Goal: Task Accomplishment & Management: Manage account settings

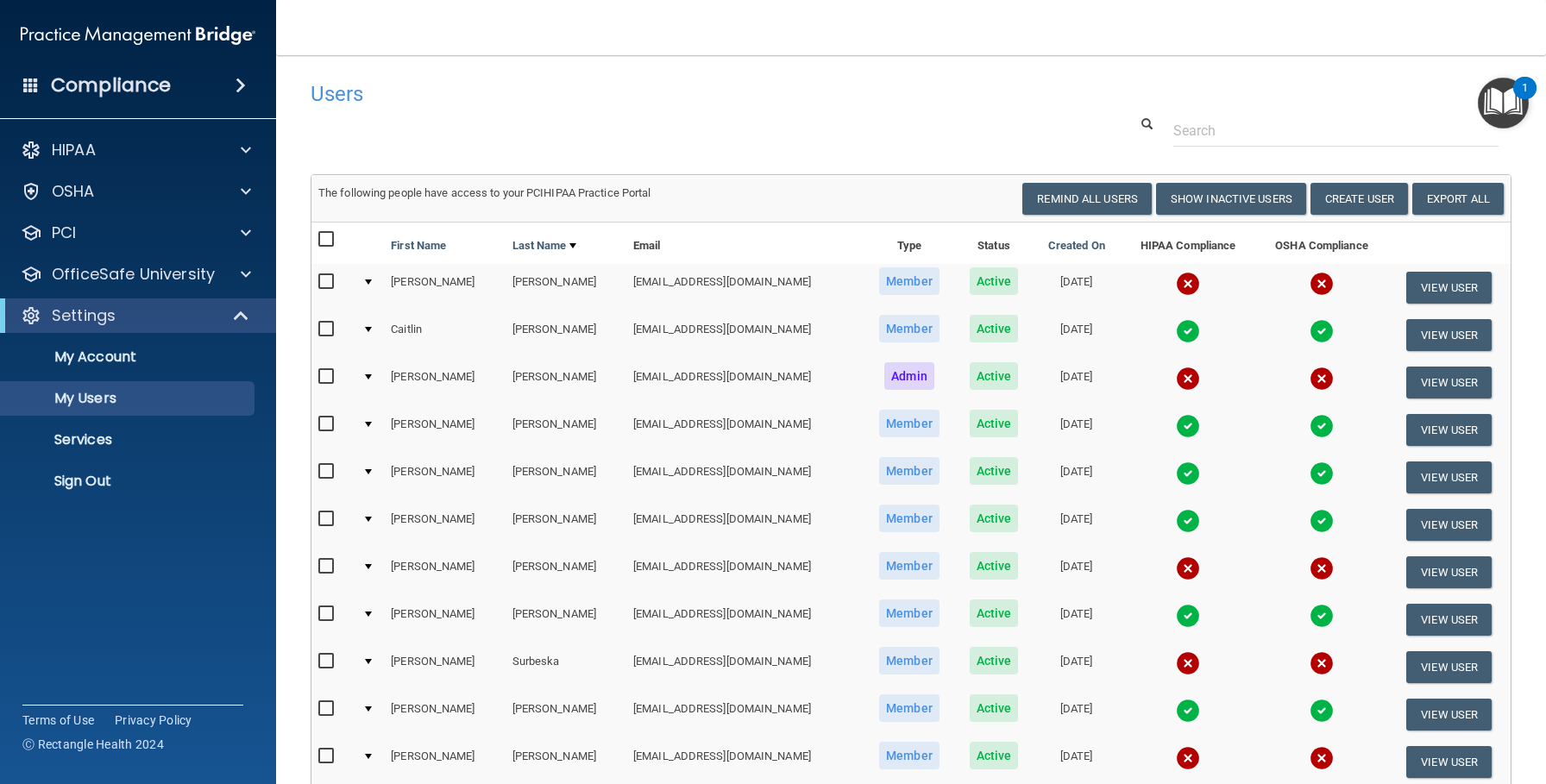
select select "20"
click at [1177, 426] on img at bounding box center [1187, 425] width 24 height 24
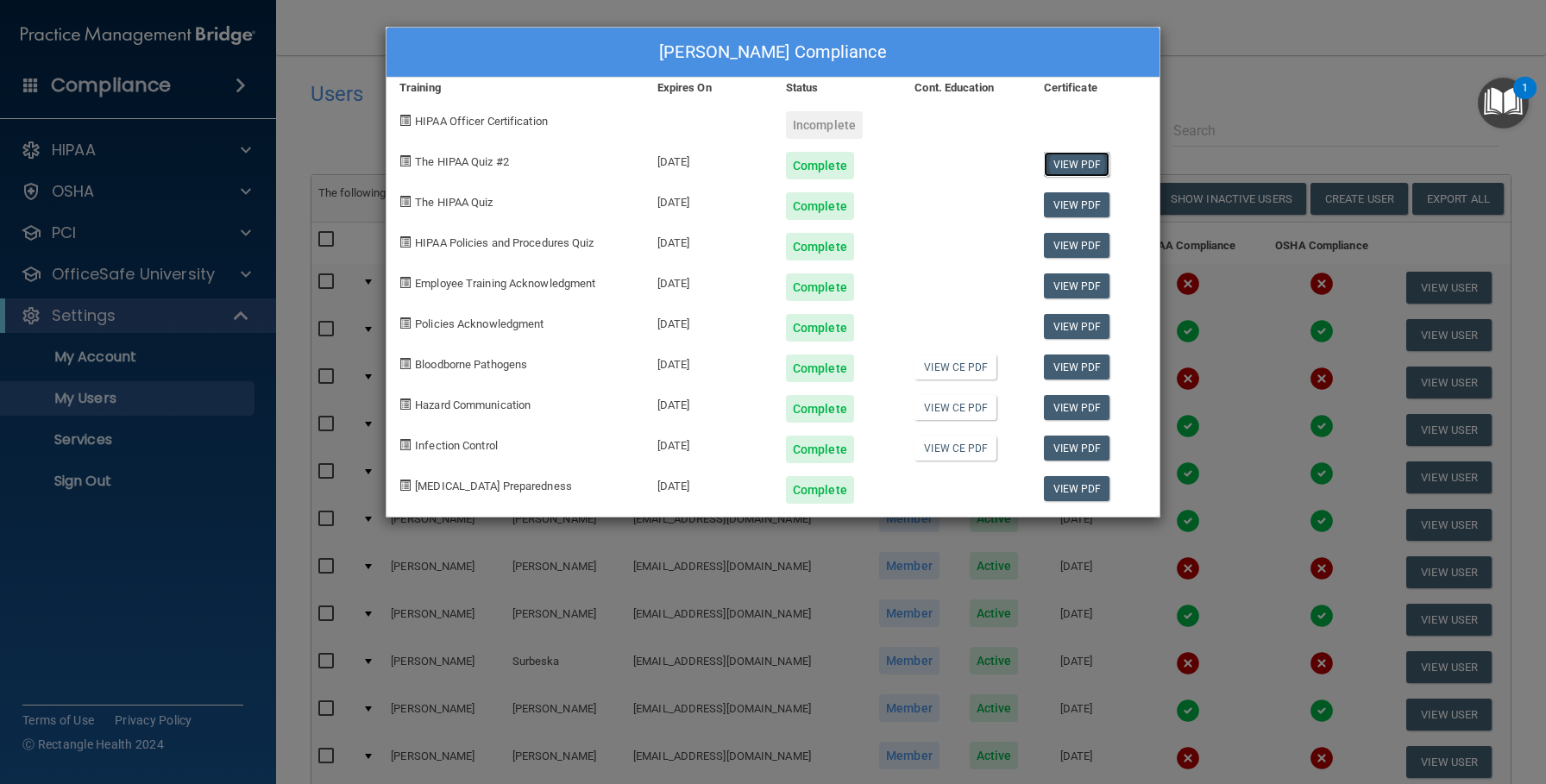
click at [1087, 157] on link "View PDF" at bounding box center [1076, 164] width 66 height 25
click at [1071, 213] on link "View PDF" at bounding box center [1076, 205] width 66 height 25
click at [1086, 243] on link "View PDF" at bounding box center [1076, 245] width 66 height 25
click at [1069, 289] on link "View PDF" at bounding box center [1076, 286] width 66 height 25
click at [1072, 325] on link "View PDF" at bounding box center [1076, 326] width 66 height 25
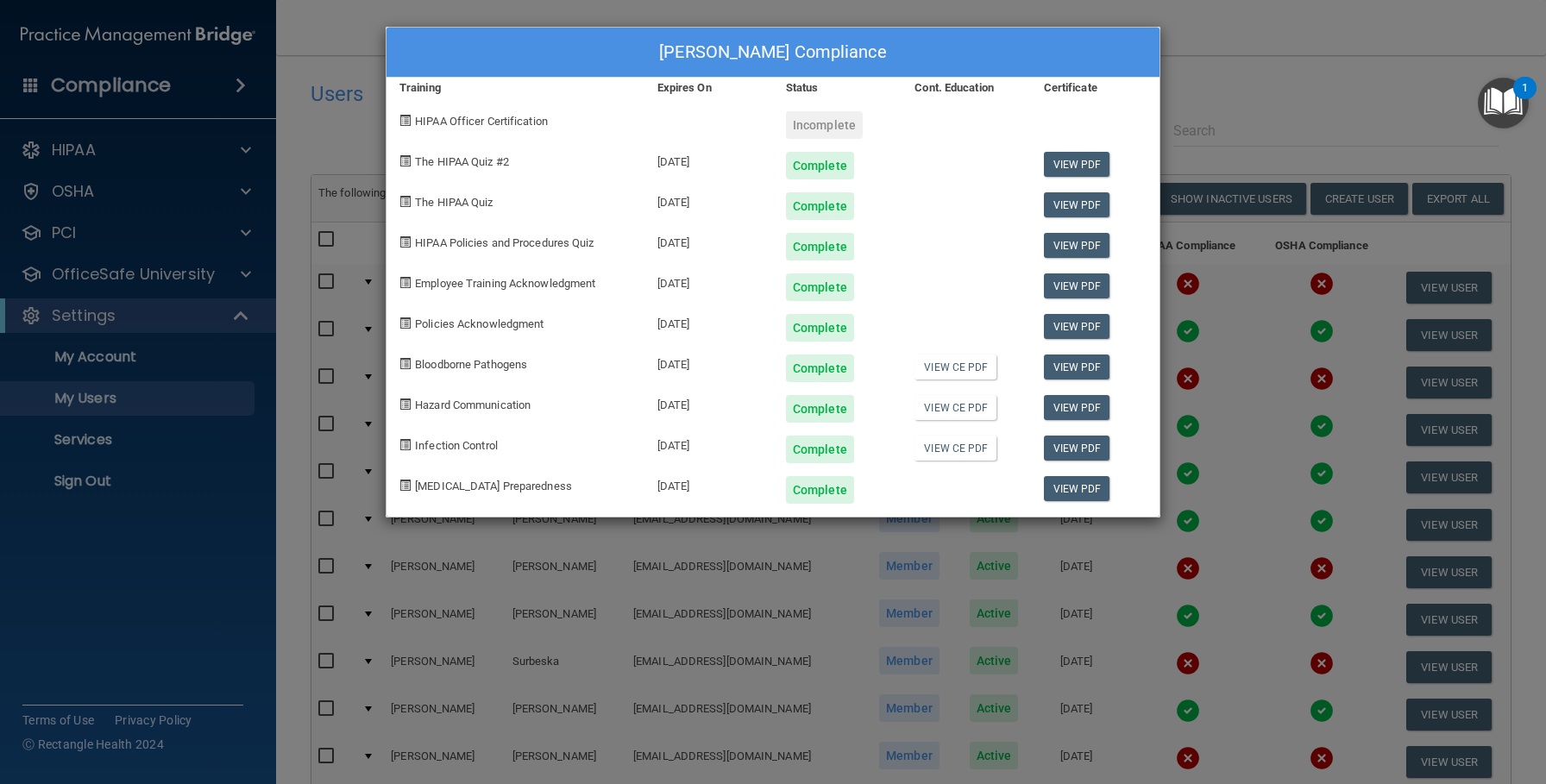
click at [1109, 326] on div "View PDF" at bounding box center [1095, 321] width 129 height 41
click at [1079, 326] on link "View PDF" at bounding box center [1076, 326] width 66 height 25
click at [1069, 364] on link "View PDF" at bounding box center [1076, 367] width 66 height 25
click at [1083, 407] on link "View PDF" at bounding box center [1076, 407] width 66 height 25
click at [1062, 444] on link "View PDF" at bounding box center [1076, 448] width 66 height 25
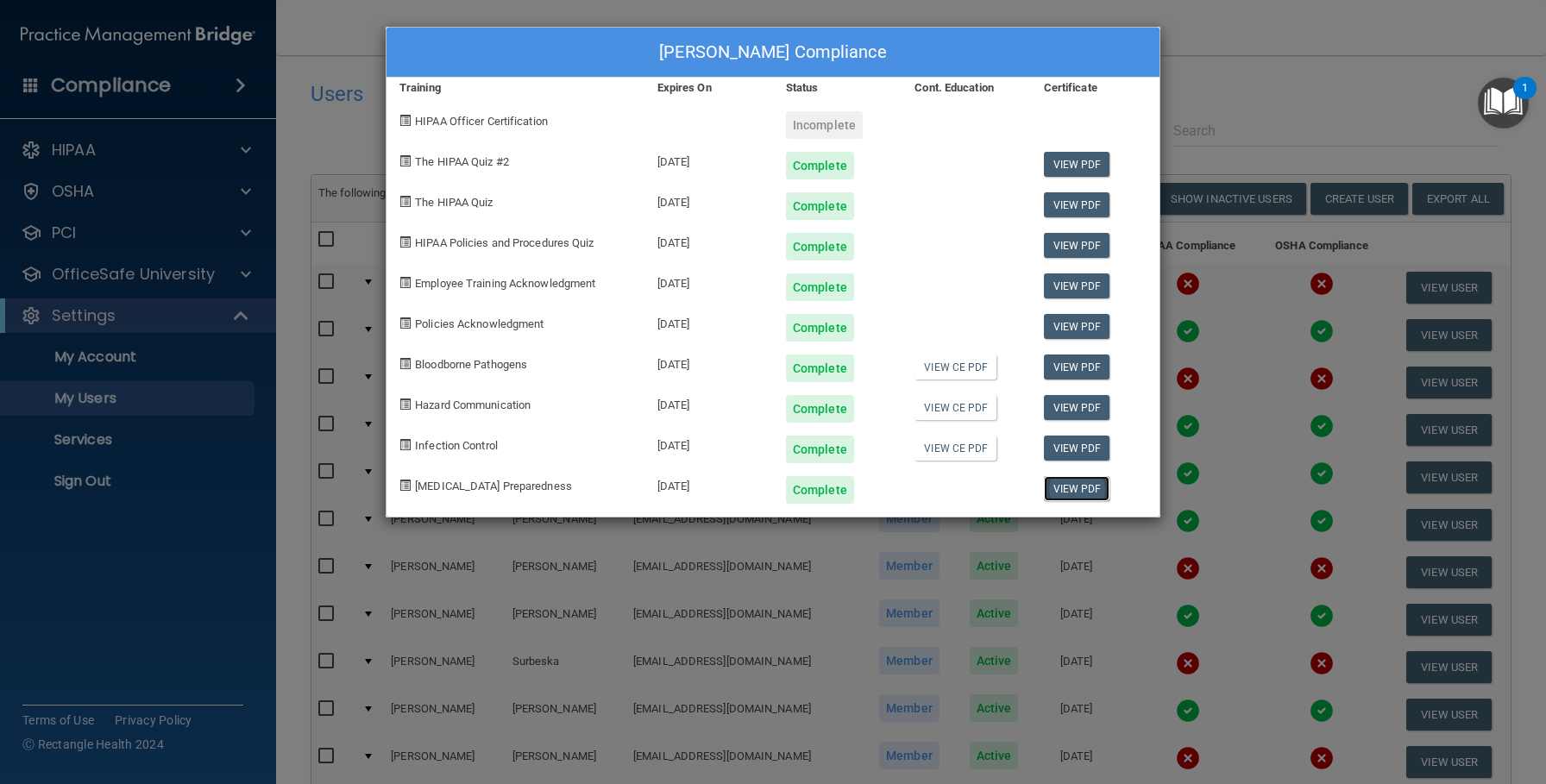
click at [1087, 491] on link "View PDF" at bounding box center [1076, 489] width 66 height 25
click at [1064, 161] on link "View PDF" at bounding box center [1076, 164] width 66 height 25
click at [1066, 155] on link "View PDF" at bounding box center [1076, 164] width 66 height 25
click at [1309, 27] on div "Brendan LaCorte's Compliance Training Expires On Status Cont. Education Certifi…" at bounding box center [773, 392] width 1546 height 784
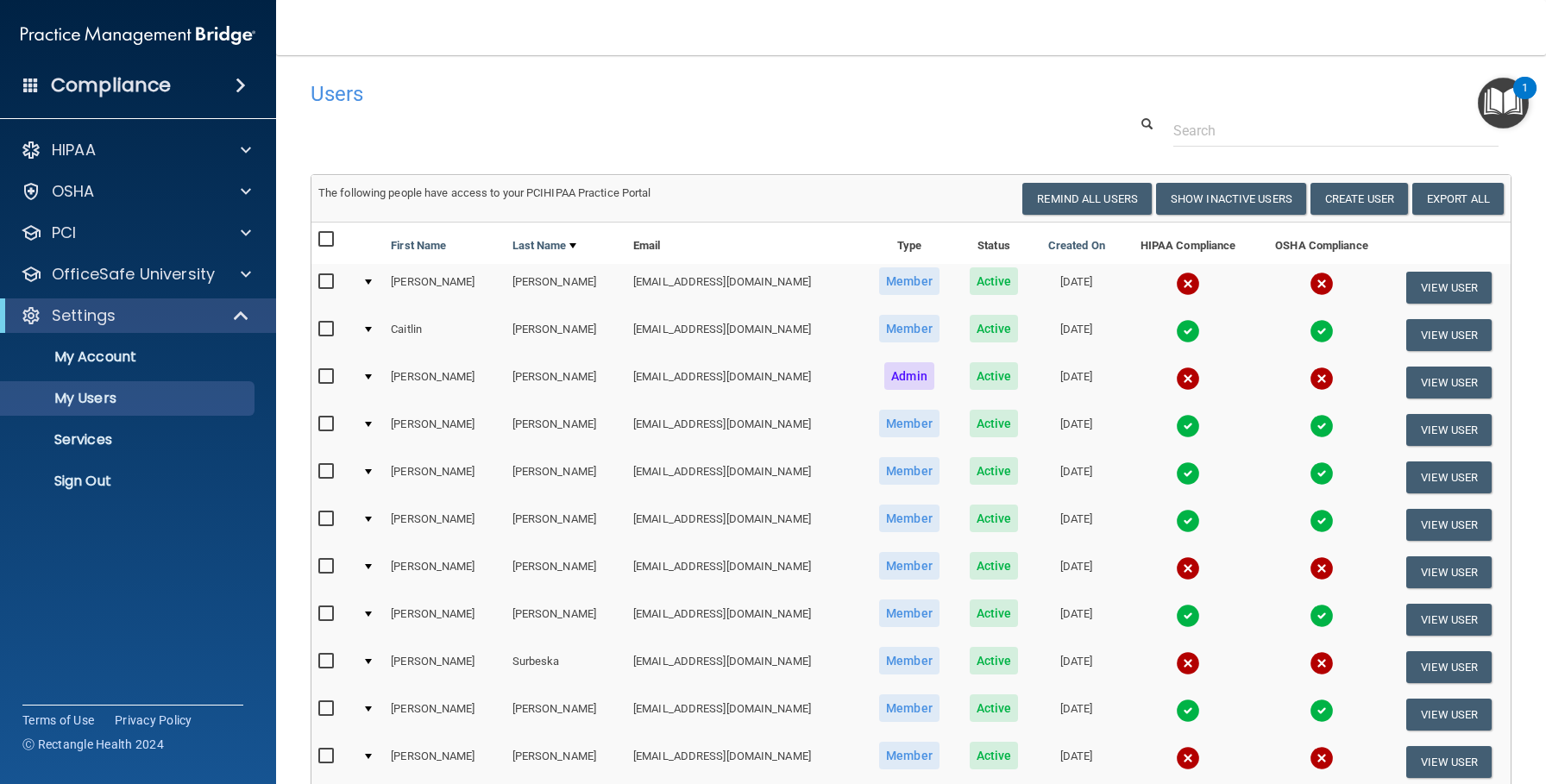
click at [1183, 474] on img at bounding box center [1187, 473] width 24 height 24
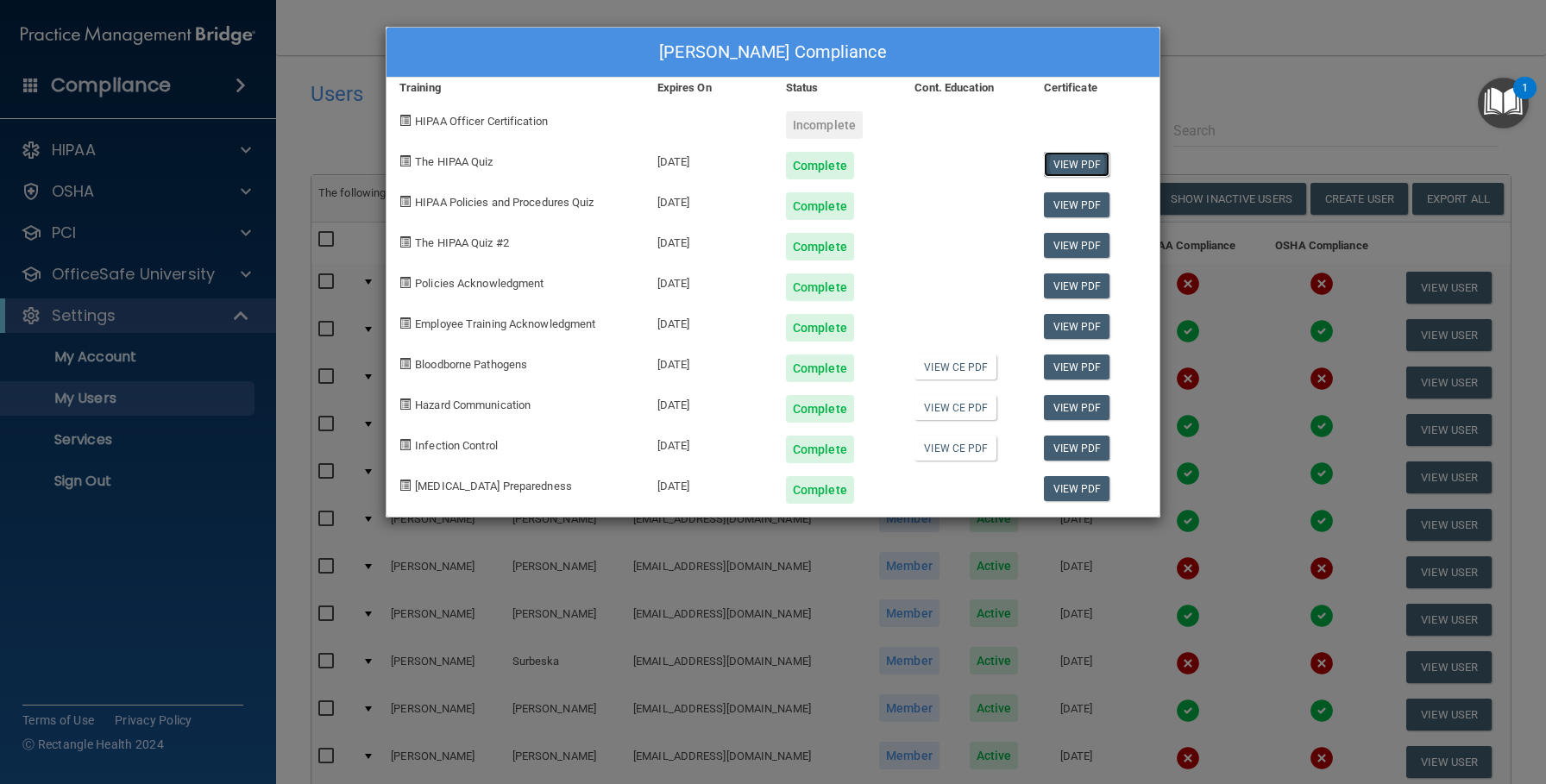
click at [1066, 167] on link "View PDF" at bounding box center [1076, 164] width 66 height 25
click at [1088, 199] on link "View PDF" at bounding box center [1076, 205] width 66 height 25
click at [1065, 248] on link "View PDF" at bounding box center [1076, 245] width 66 height 25
click at [1098, 289] on link "View PDF" at bounding box center [1076, 286] width 66 height 25
click at [1059, 327] on link "View PDF" at bounding box center [1076, 326] width 66 height 25
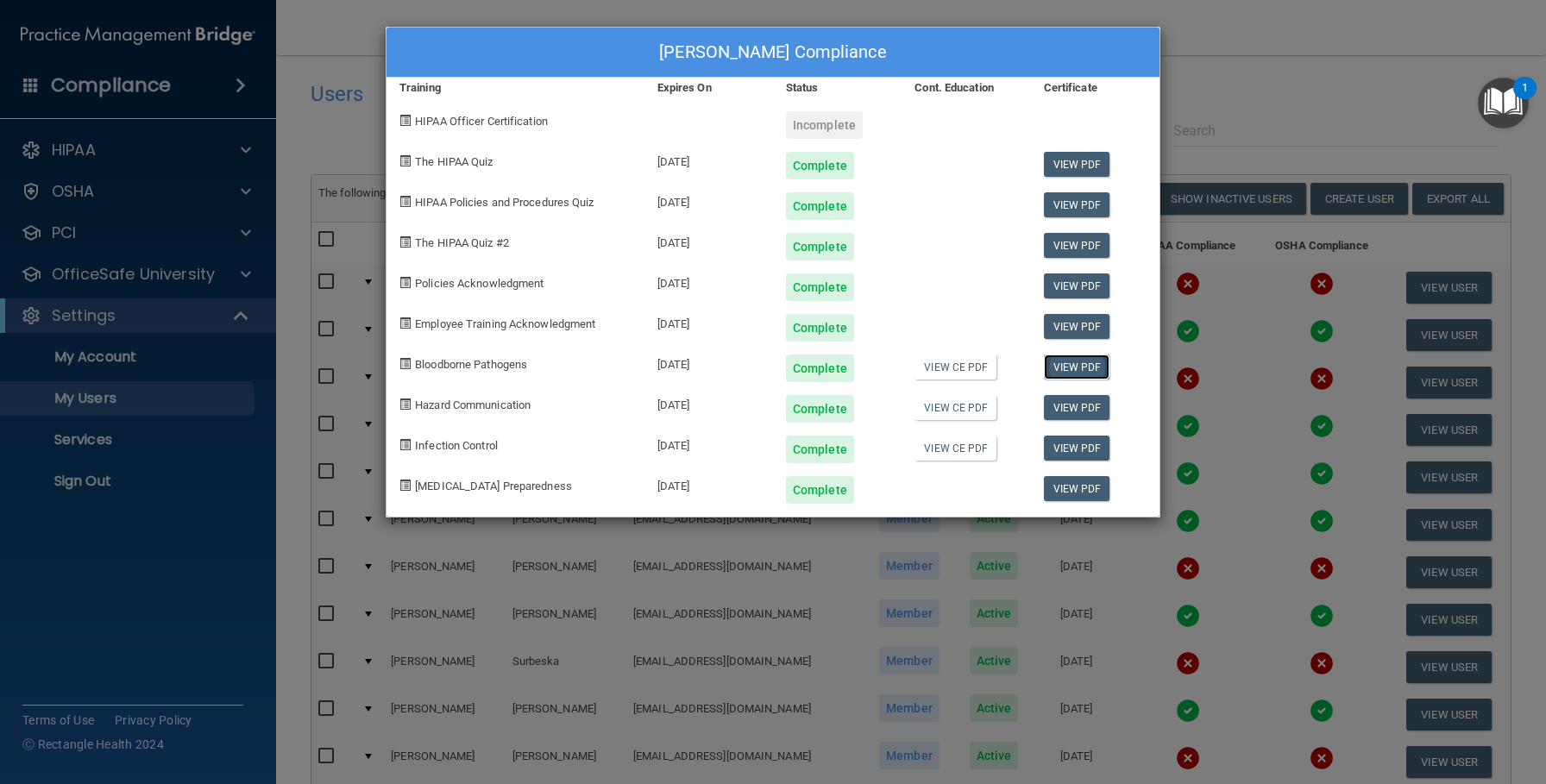
click at [1073, 361] on link "View PDF" at bounding box center [1076, 367] width 66 height 25
click at [1065, 412] on link "View PDF" at bounding box center [1076, 407] width 66 height 25
click at [1067, 452] on link "View PDF" at bounding box center [1076, 448] width 66 height 25
click at [1063, 499] on link "View PDF" at bounding box center [1076, 489] width 66 height 25
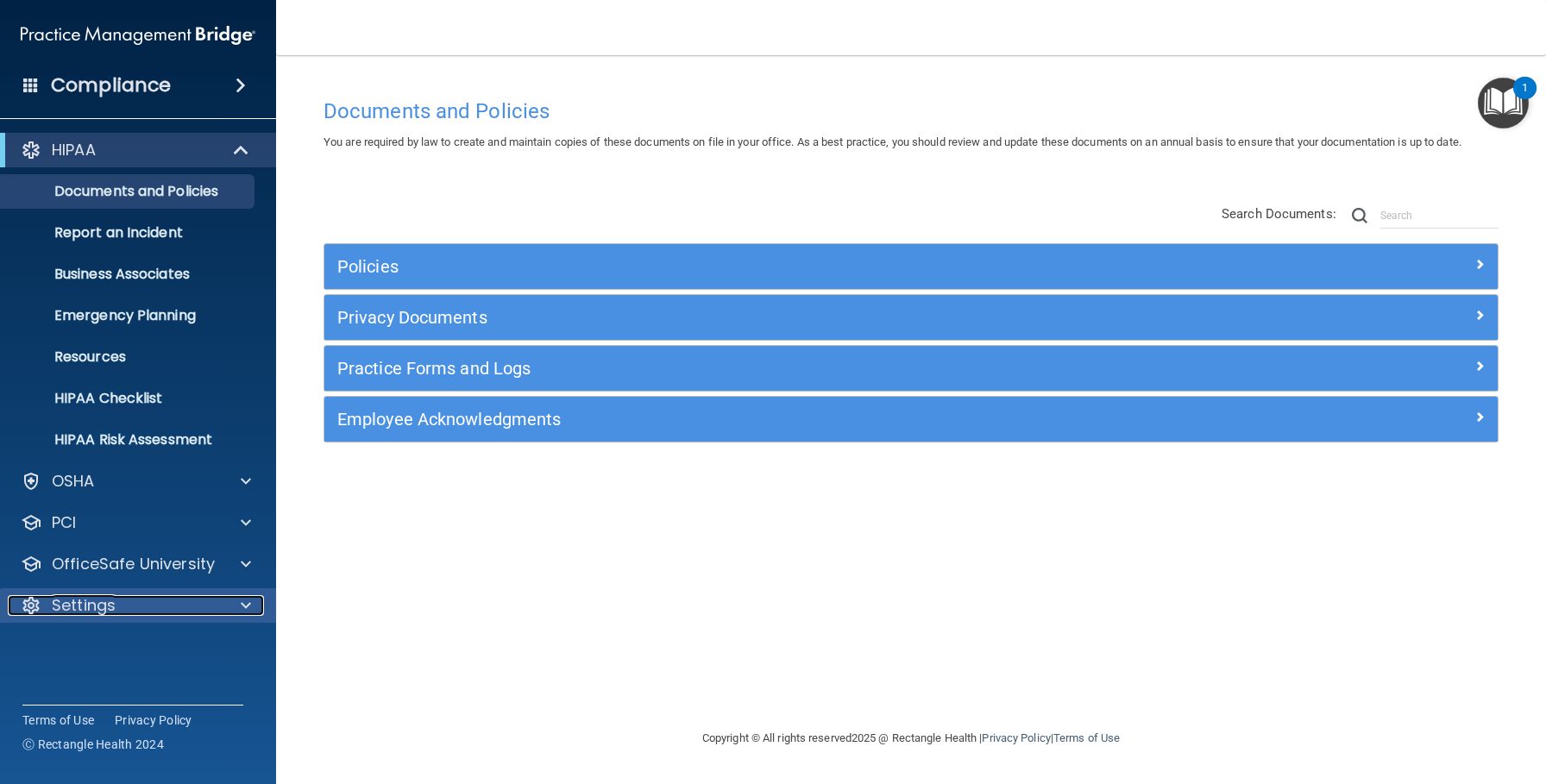
click at [91, 599] on p "Settings" at bounding box center [84, 605] width 63 height 20
click at [93, 683] on p "My Users" at bounding box center [129, 689] width 235 height 18
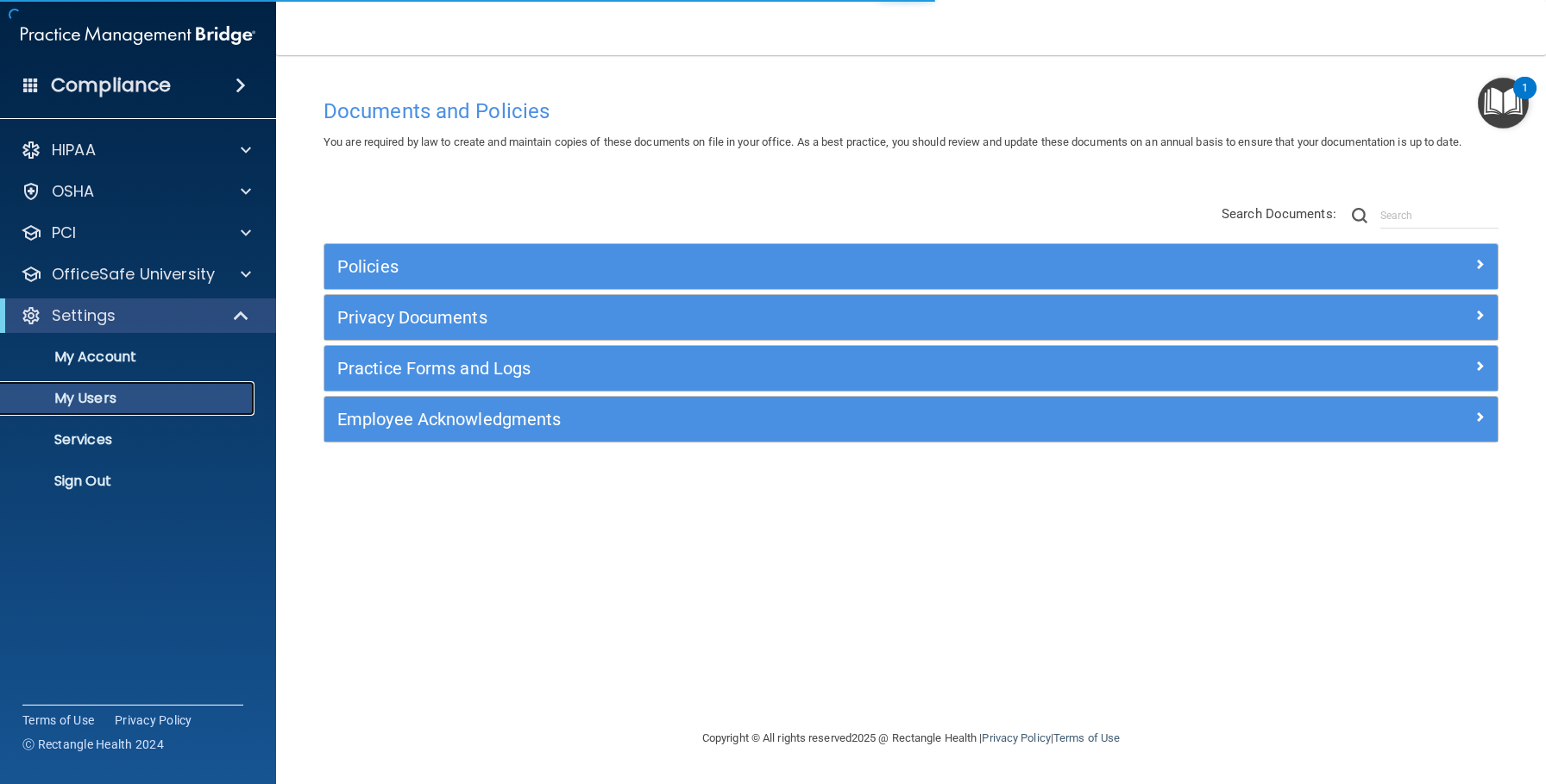
select select "20"
